Goal: Information Seeking & Learning: Learn about a topic

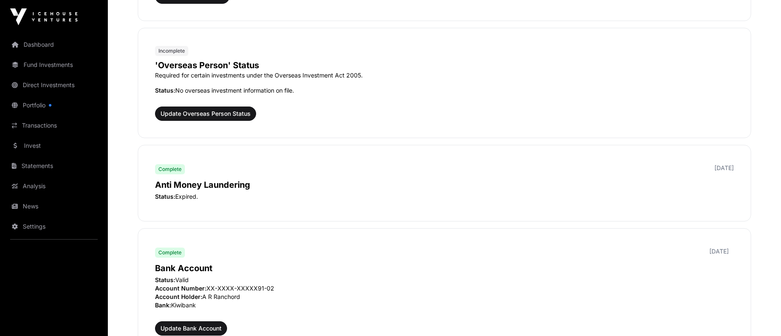
scroll to position [1070, 0]
click at [538, 172] on div "Complete [DATE]" at bounding box center [444, 168] width 579 height 13
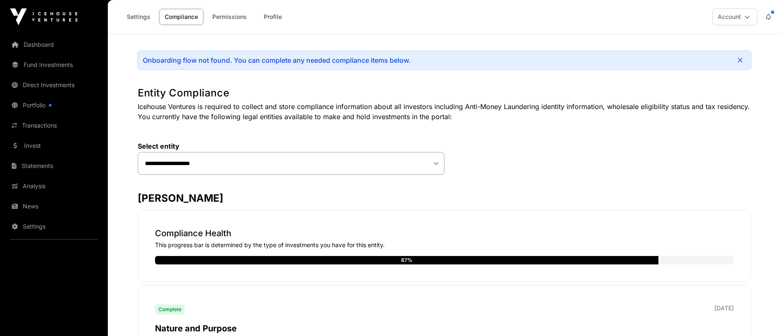
scroll to position [0, 0]
drag, startPoint x: 744, startPoint y: 59, endPoint x: 729, endPoint y: 114, distance: 57.0
click at [46, 42] on link "Dashboard" at bounding box center [54, 44] width 94 height 19
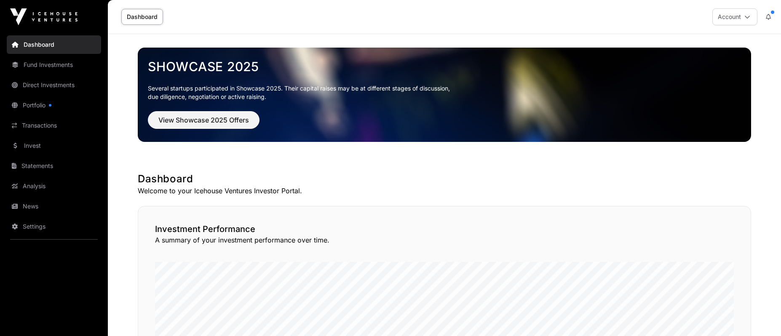
click at [168, 126] on button "View Showcase 2025 Offers" at bounding box center [204, 120] width 112 height 18
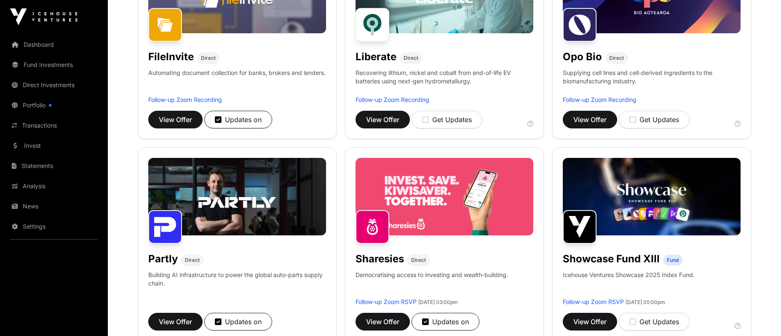
scroll to position [406, 0]
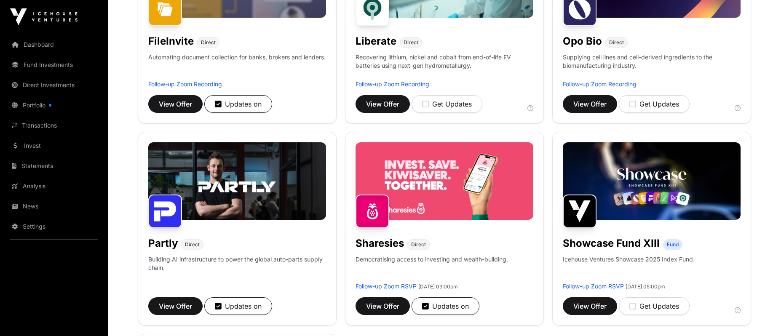
click at [425, 200] on img at bounding box center [445, 181] width 178 height 78
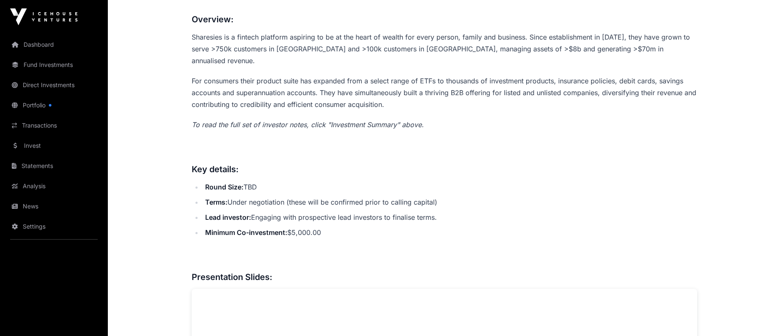
scroll to position [309, 0]
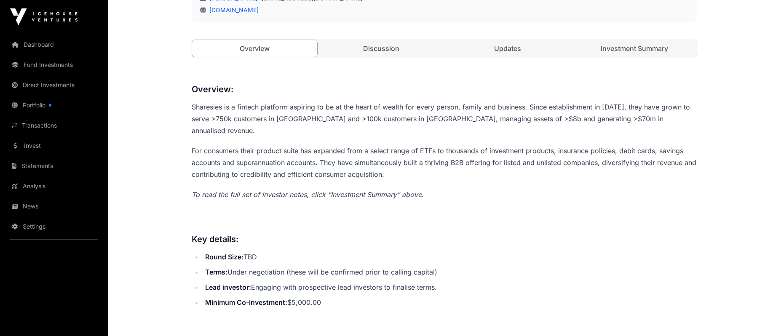
click at [372, 52] on link "Discussion" at bounding box center [381, 48] width 125 height 17
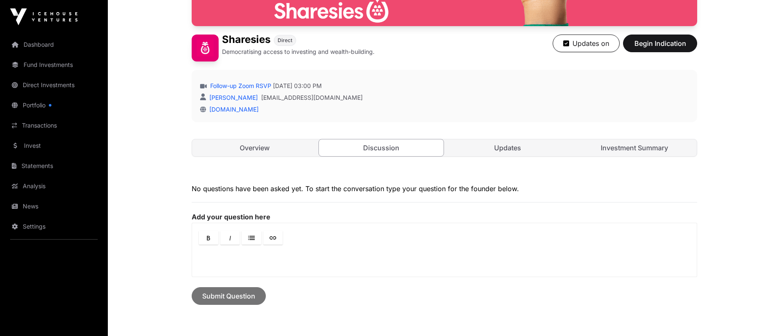
scroll to position [140, 0]
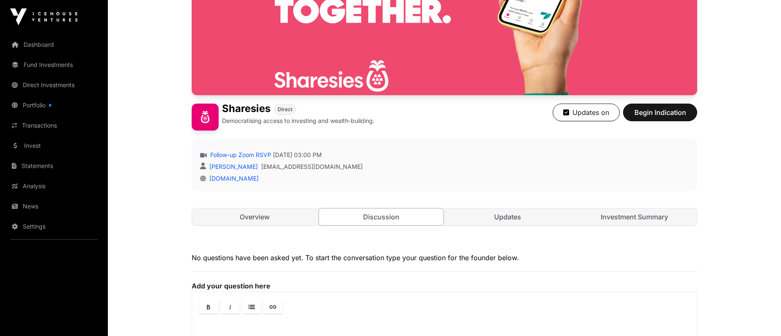
click at [472, 206] on div "Open Sharesies Direct Democratising access to investing and wealth-building. Up…" at bounding box center [445, 87] width 506 height 309
click at [472, 216] on link "Updates" at bounding box center [507, 217] width 125 height 17
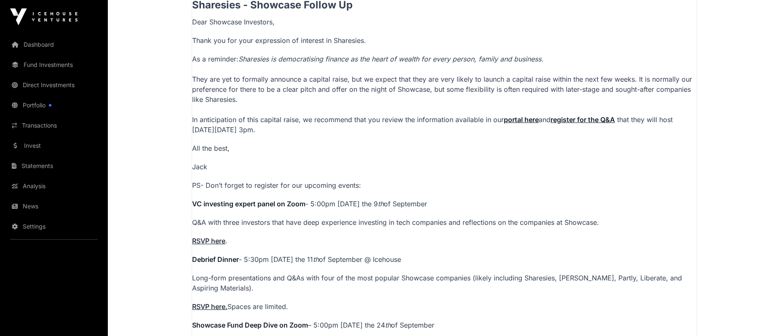
scroll to position [315, 0]
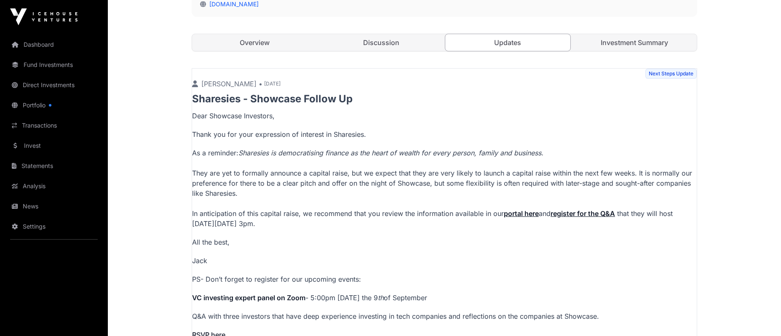
click at [606, 45] on link "Investment Summary" at bounding box center [634, 42] width 125 height 17
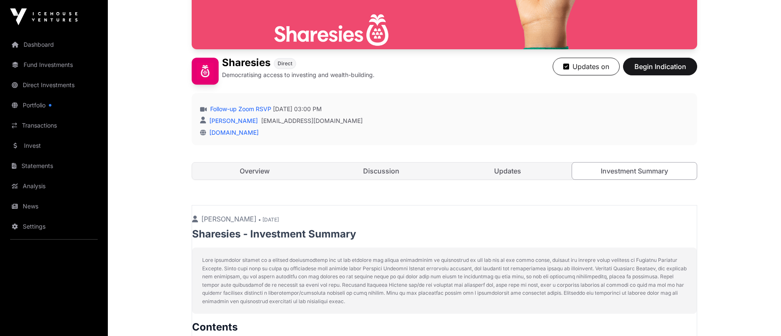
scroll to position [186, 0]
click at [531, 166] on link "Updates" at bounding box center [507, 171] width 125 height 17
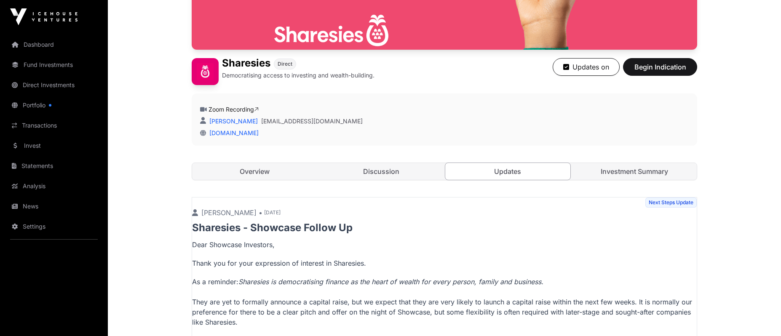
scroll to position [193, 0]
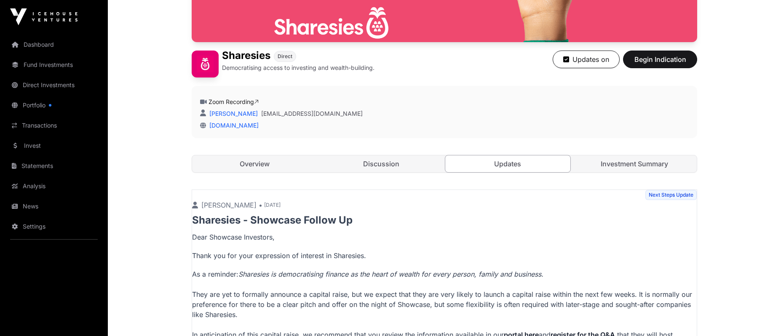
click at [295, 169] on link "Overview" at bounding box center [254, 163] width 125 height 17
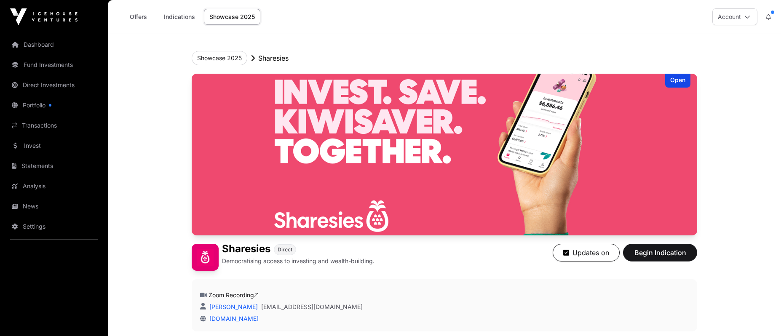
click at [48, 49] on link "Dashboard" at bounding box center [54, 44] width 94 height 19
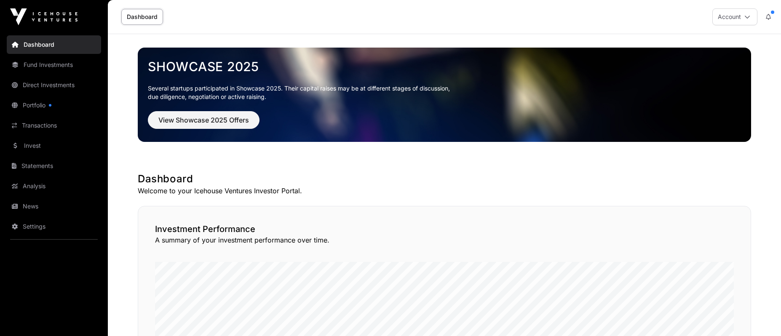
scroll to position [15, 0]
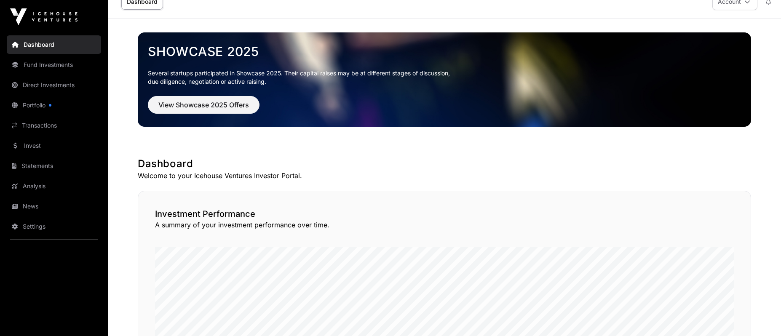
click at [163, 104] on span "View Showcase 2025 Offers" at bounding box center [203, 105] width 91 height 10
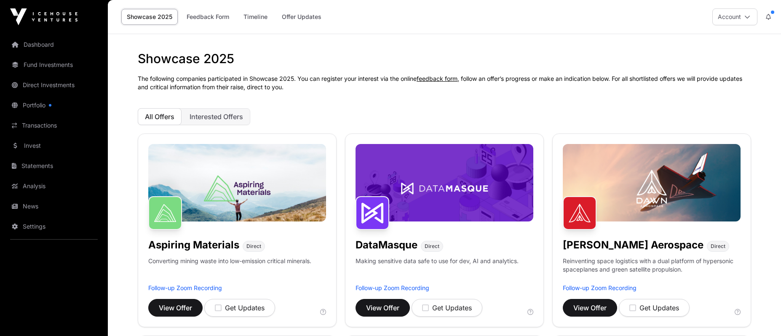
click at [285, 16] on link "Offer Updates" at bounding box center [301, 17] width 51 height 16
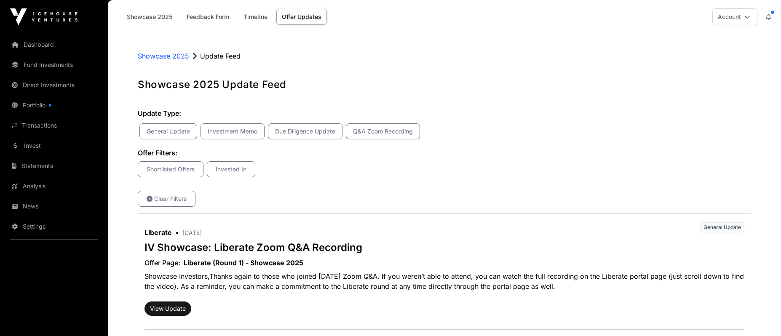
click at [285, 16] on link "Offer Updates" at bounding box center [301, 17] width 51 height 16
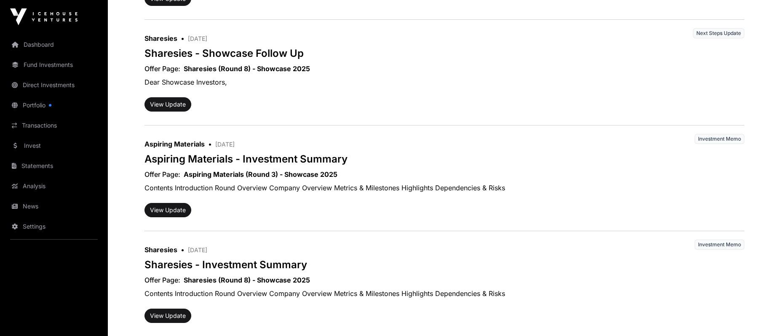
scroll to position [638, 0]
click at [176, 109] on button "View Update" at bounding box center [167, 104] width 47 height 14
